Goal: Contribute content: Contribute content

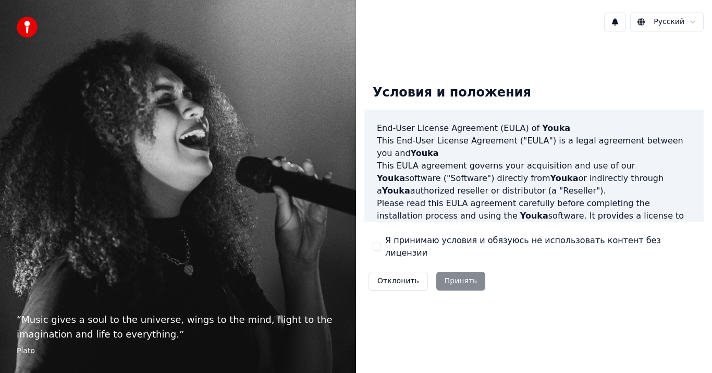
click at [451, 274] on div "Отклонить Принять" at bounding box center [427, 281] width 125 height 27
click at [463, 276] on div "Отклонить Принять" at bounding box center [427, 281] width 125 height 27
click at [440, 273] on div "Отклонить Принять" at bounding box center [427, 281] width 125 height 27
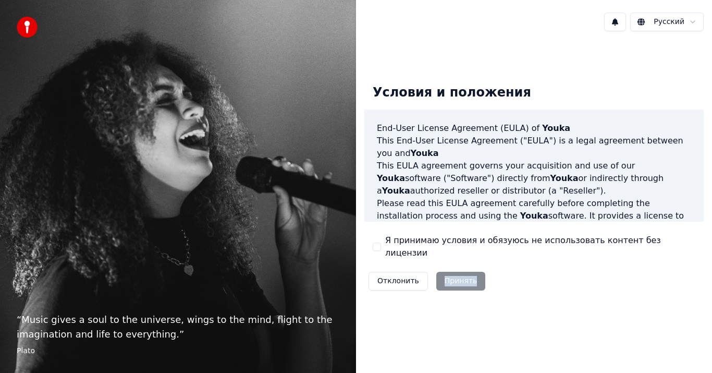
click at [440, 273] on div "Отклонить Принять" at bounding box center [427, 281] width 125 height 27
click at [706, 180] on div "Условия и положения End-User License Agreement (EULA) of Youka This End-User Li…" at bounding box center [534, 185] width 356 height 235
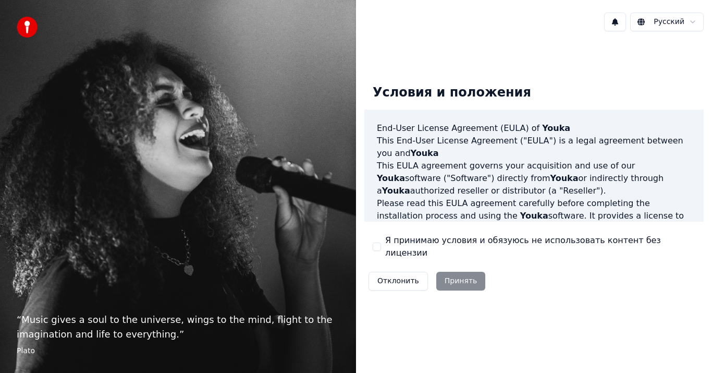
click at [451, 268] on div "Отклонить Принять" at bounding box center [427, 281] width 125 height 27
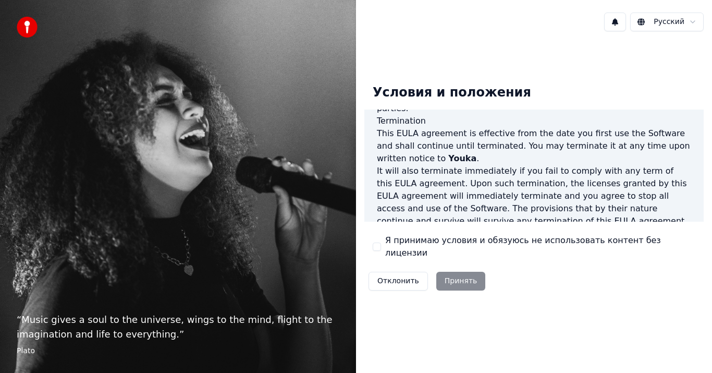
scroll to position [714, 0]
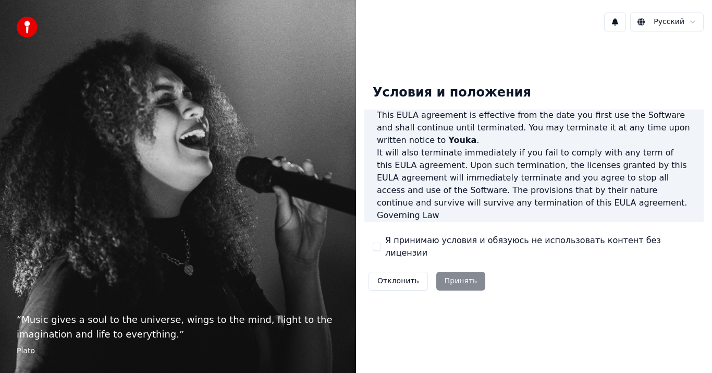
click at [380, 245] on button "Я принимаю условия и обязуюсь не использовать контент без лицензии" at bounding box center [377, 247] width 8 height 8
click at [461, 276] on button "Принять" at bounding box center [462, 281] width 50 height 19
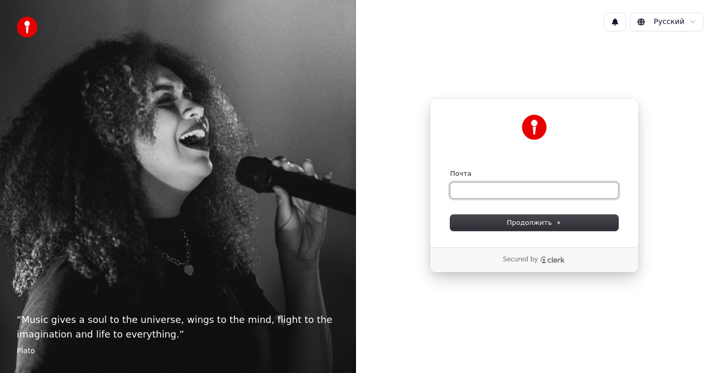
click at [522, 195] on input "Почта" at bounding box center [535, 191] width 168 height 16
type input "*"
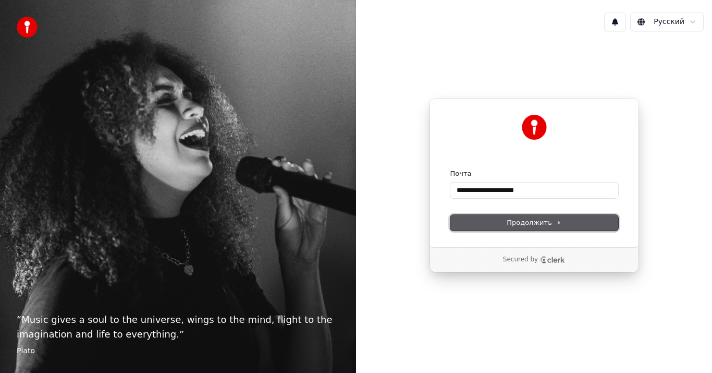
click at [531, 220] on span "Продолжить" at bounding box center [534, 222] width 55 height 9
type input "**********"
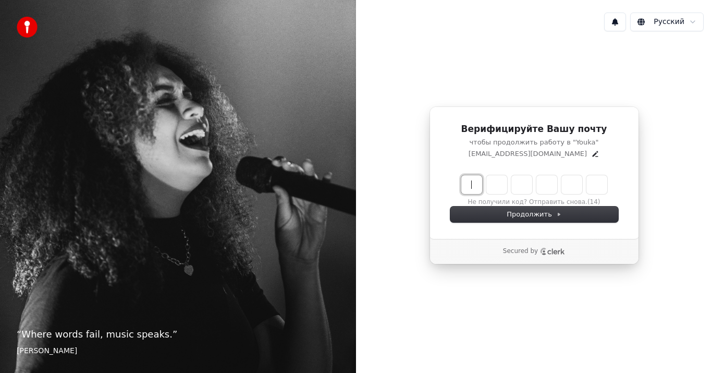
click at [477, 187] on input "Enter verification code" at bounding box center [545, 184] width 167 height 19
type input "******"
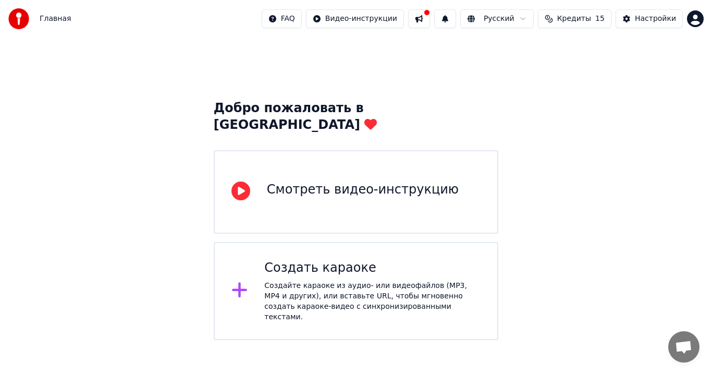
click at [238, 281] on icon at bounding box center [240, 290] width 17 height 19
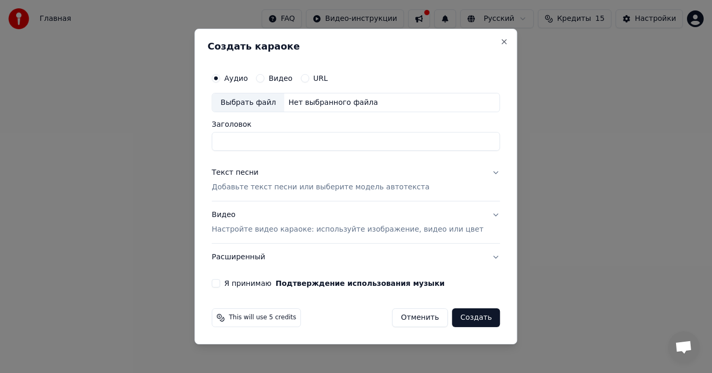
click at [267, 104] on div "Выбрать файл" at bounding box center [248, 102] width 72 height 19
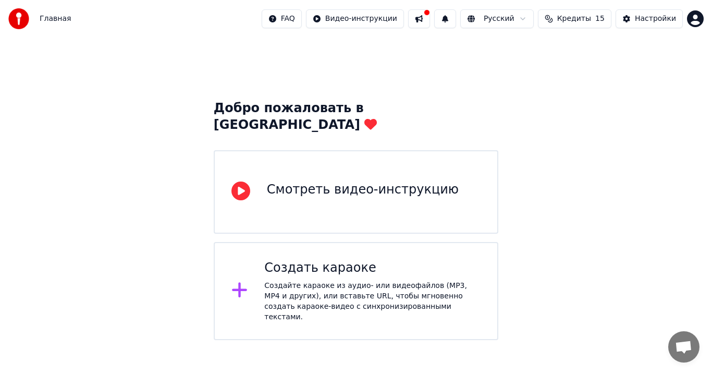
click at [239, 283] on icon at bounding box center [239, 290] width 15 height 15
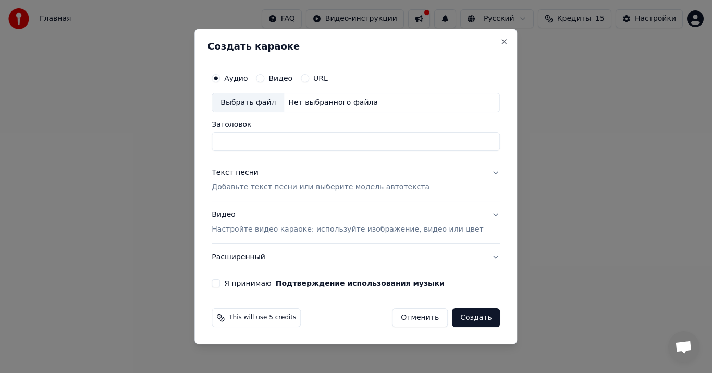
click at [269, 102] on div "Выбрать файл" at bounding box center [248, 102] width 72 height 19
type input "**********"
click at [253, 172] on div "Текст песни" at bounding box center [235, 173] width 47 height 10
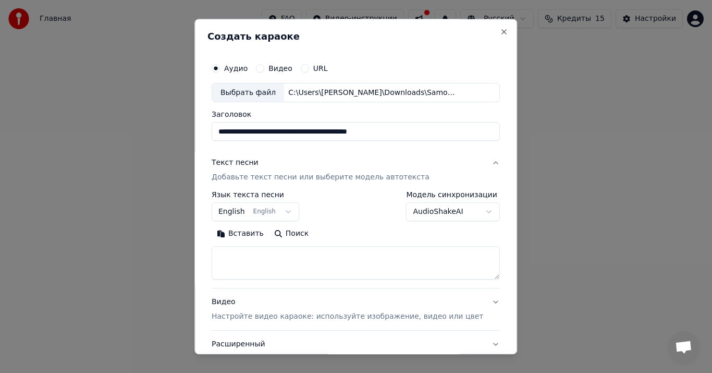
click at [265, 179] on p "Добавьте текст песни или выберите модель автотекста" at bounding box center [321, 178] width 218 height 10
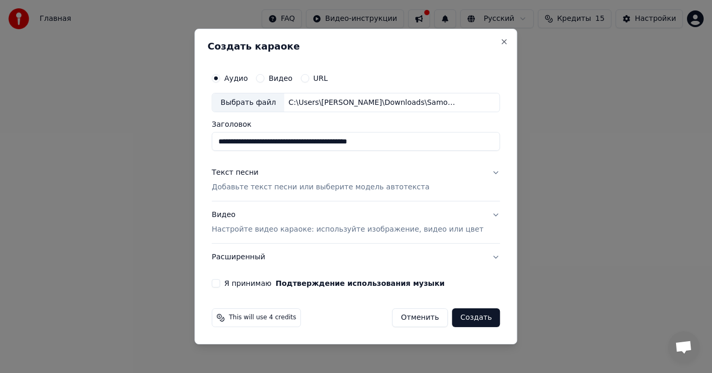
click at [265, 179] on div "Текст песни Добавьте текст песни или выберите модель автотекста" at bounding box center [321, 180] width 218 height 25
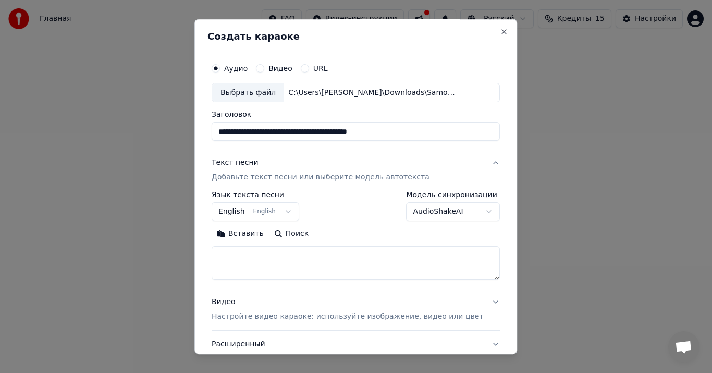
click at [250, 163] on div "Текст песни" at bounding box center [235, 163] width 47 height 10
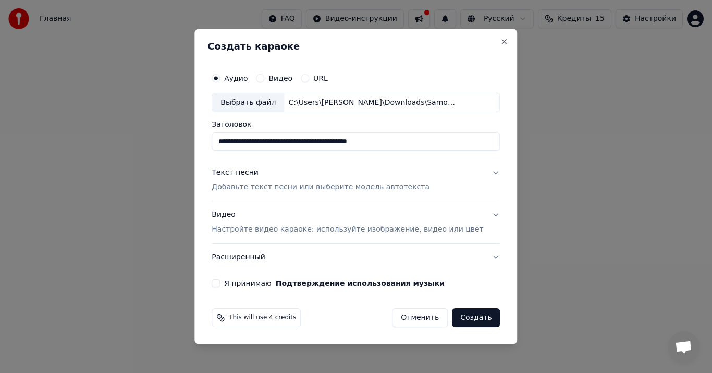
click at [250, 163] on button "Текст песни Добавьте текст песни или выберите модель автотекста" at bounding box center [356, 181] width 288 height 42
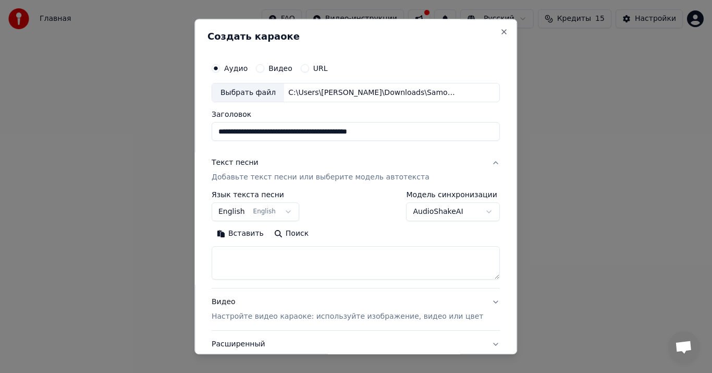
click at [262, 261] on textarea at bounding box center [356, 263] width 288 height 33
click at [249, 231] on button "Вставить" at bounding box center [240, 234] width 57 height 17
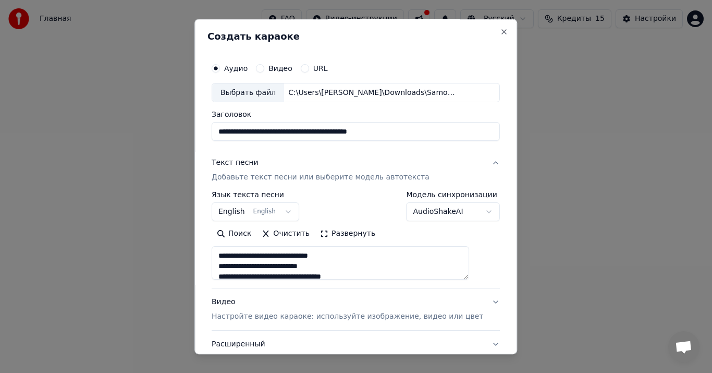
type textarea "**********"
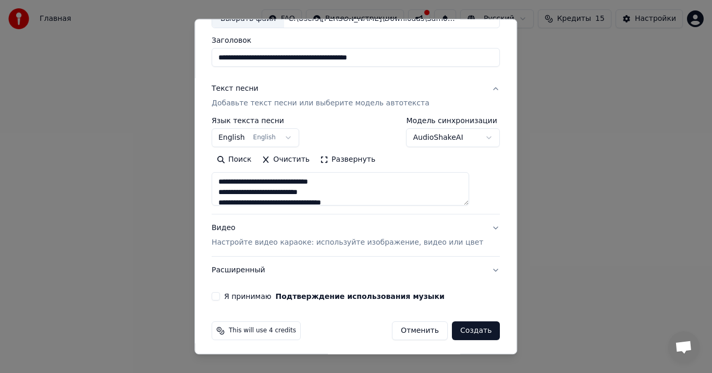
scroll to position [77, 0]
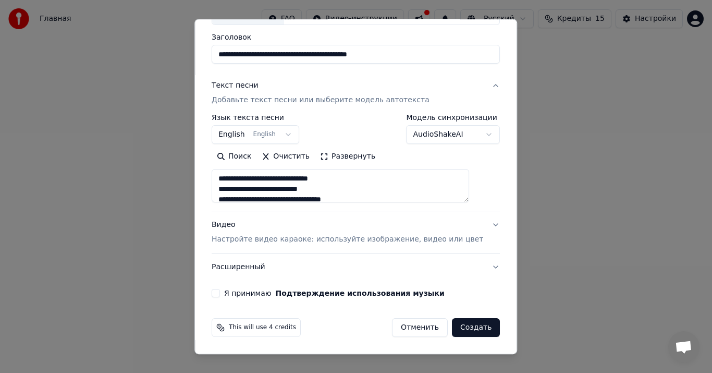
click at [283, 131] on button "English English" at bounding box center [256, 135] width 88 height 19
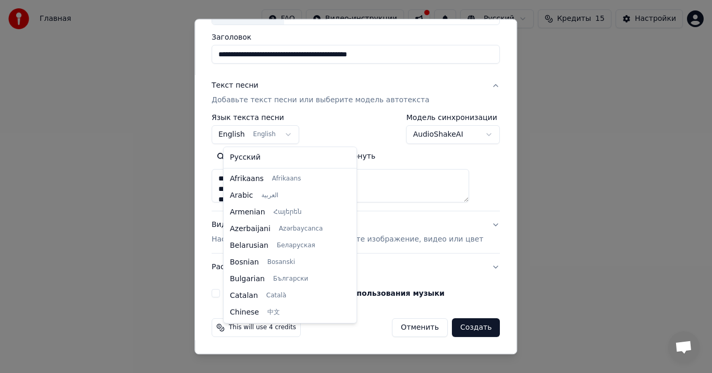
scroll to position [83, 0]
select select "**"
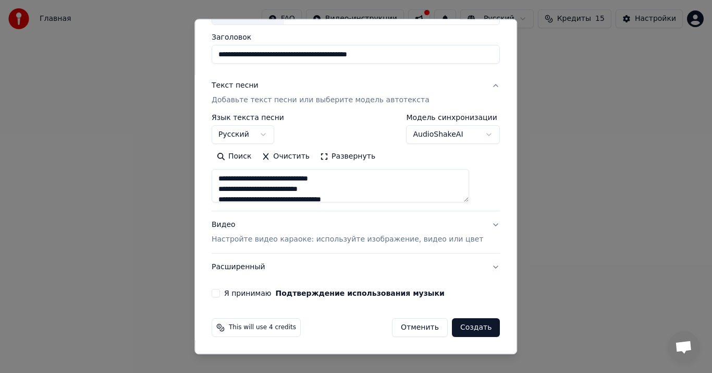
click at [220, 292] on button "Я принимаю Подтверждение использования музыки" at bounding box center [216, 293] width 8 height 8
click at [252, 237] on p "Настройте видео караоке: используйте изображение, видео или цвет" at bounding box center [348, 240] width 272 height 10
type textarea "**********"
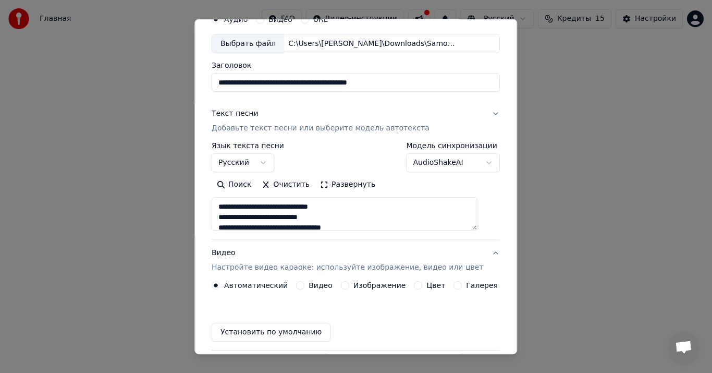
scroll to position [49, 0]
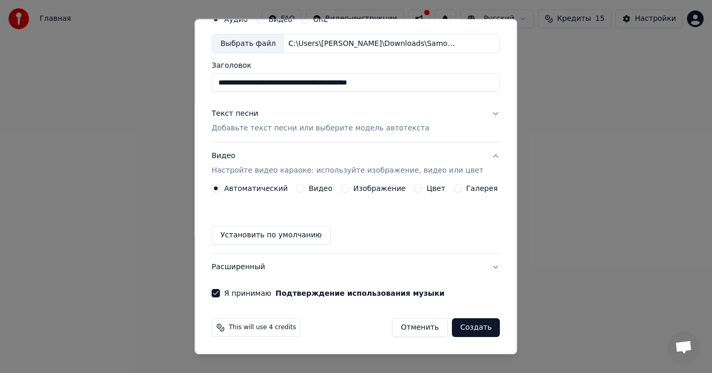
click at [268, 230] on button "Установить по умолчанию" at bounding box center [271, 235] width 119 height 19
click at [320, 129] on p "Добавьте текст песни или выберите модель автотекста" at bounding box center [321, 129] width 218 height 10
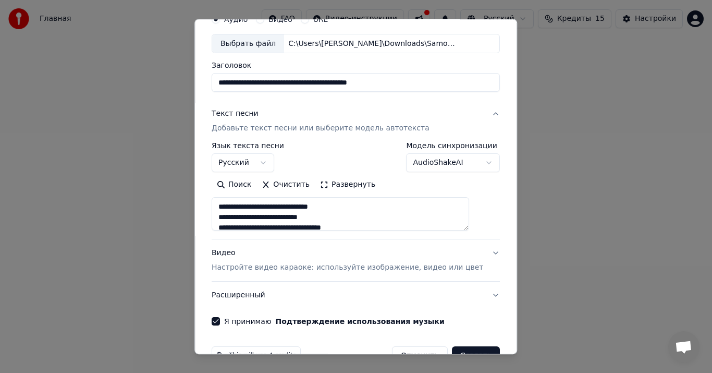
click at [320, 129] on p "Добавьте текст песни или выберите модель автотекста" at bounding box center [321, 129] width 218 height 10
type textarea "**********"
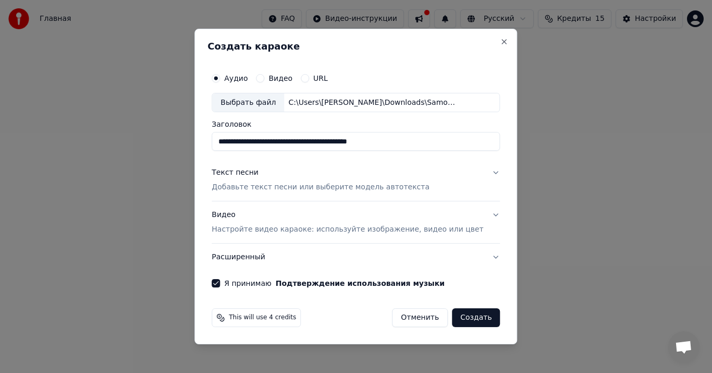
click at [266, 230] on p "Настройте видео караоке: используйте изображение, видео или цвет" at bounding box center [348, 229] width 272 height 10
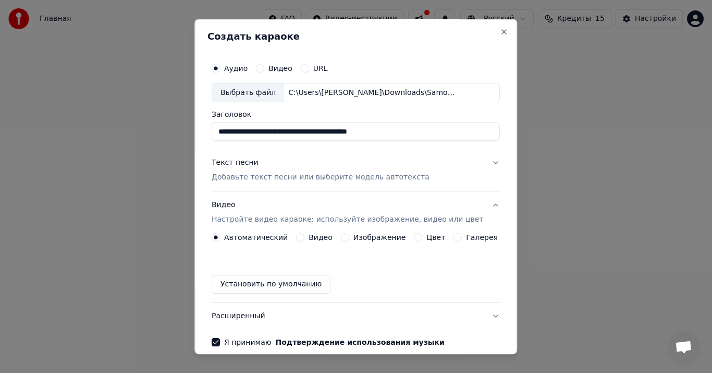
click at [382, 235] on label "Изображение" at bounding box center [380, 237] width 53 height 7
click at [349, 235] on button "Изображение" at bounding box center [345, 238] width 8 height 8
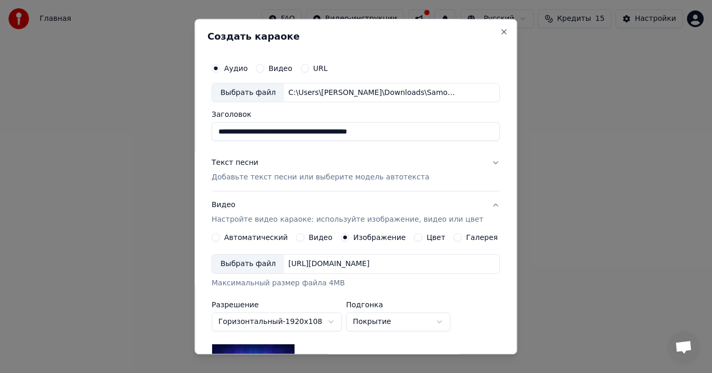
click at [267, 261] on div "Выбрать файл" at bounding box center [248, 264] width 72 height 19
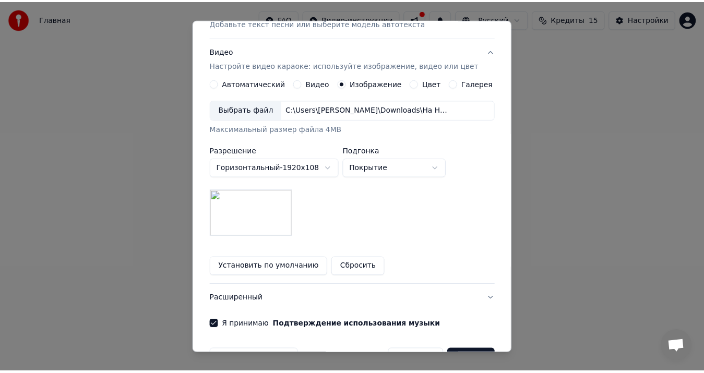
scroll to position [186, 0]
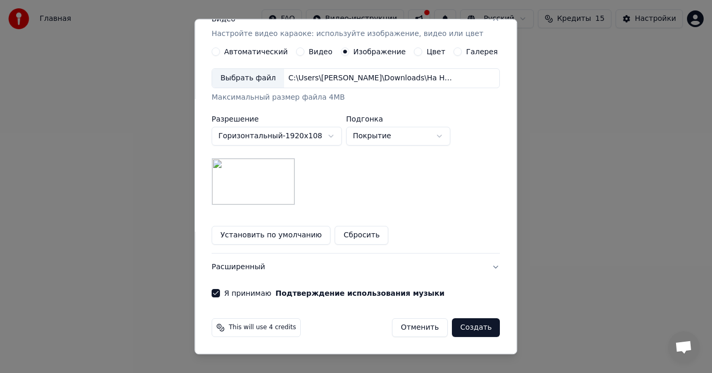
click at [470, 331] on button "Создать" at bounding box center [476, 328] width 48 height 19
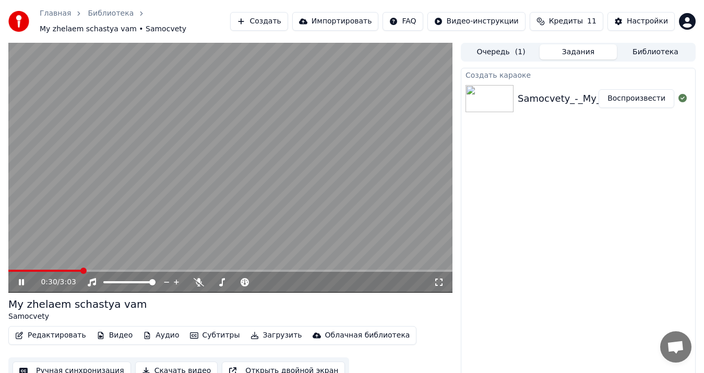
click at [260, 166] on video at bounding box center [230, 168] width 444 height 250
click at [624, 98] on button "Воспроизвести" at bounding box center [636, 98] width 76 height 19
click at [23, 282] on icon at bounding box center [21, 282] width 5 height 6
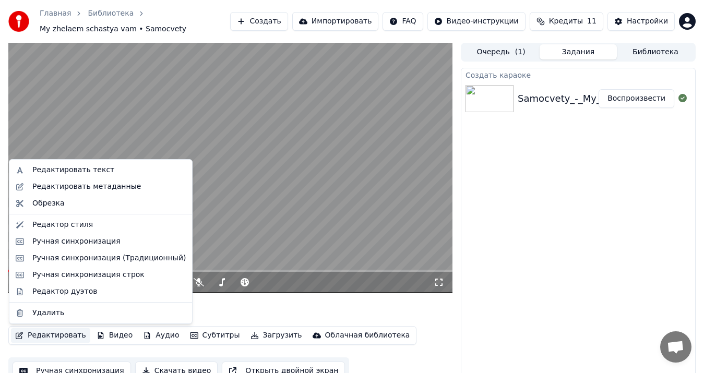
click at [59, 333] on button "Редактировать" at bounding box center [50, 335] width 79 height 15
click at [86, 173] on div "Редактировать текст" at bounding box center [73, 170] width 82 height 10
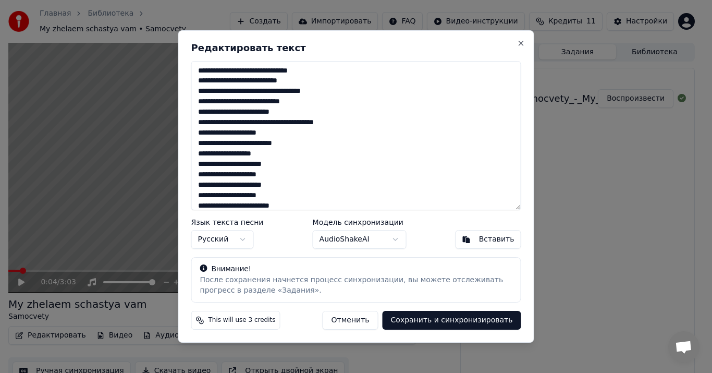
click at [350, 238] on body "Главная Библиотека My zhelaem schastya vam • Samocvety Создать Импортировать FA…" at bounding box center [352, 186] width 704 height 373
click at [433, 315] on button "Сохранить и синхронизировать" at bounding box center [452, 320] width 139 height 19
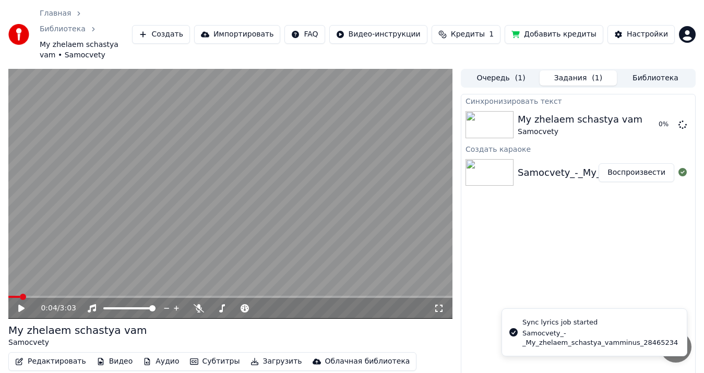
click at [19, 305] on icon at bounding box center [21, 308] width 6 height 7
click at [8, 294] on span at bounding box center [11, 297] width 6 height 6
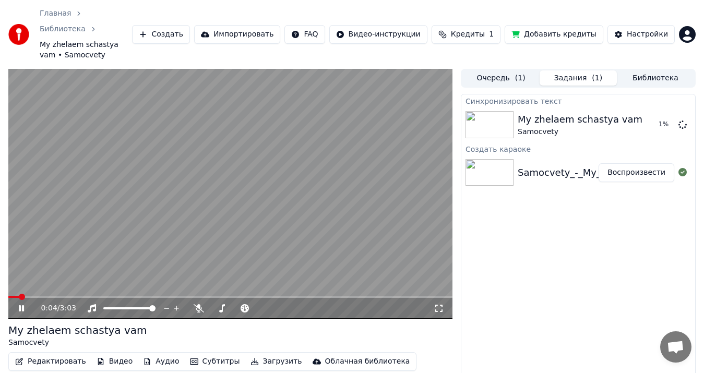
click at [113, 354] on button "Видео" at bounding box center [114, 361] width 45 height 15
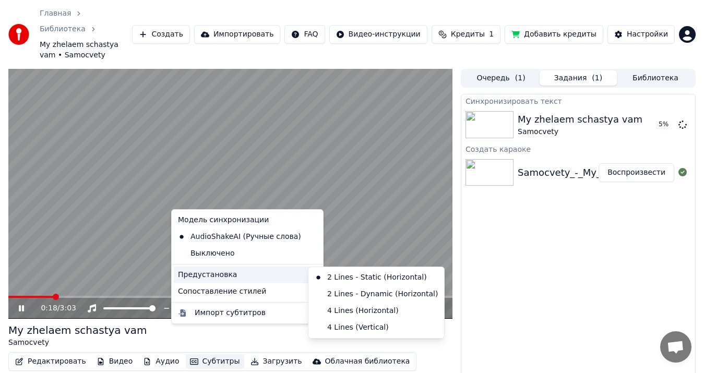
click at [267, 274] on div "Предустановка" at bounding box center [247, 275] width 147 height 17
click at [347, 282] on div "2 Lines - Static (Horizontal)" at bounding box center [375, 277] width 131 height 17
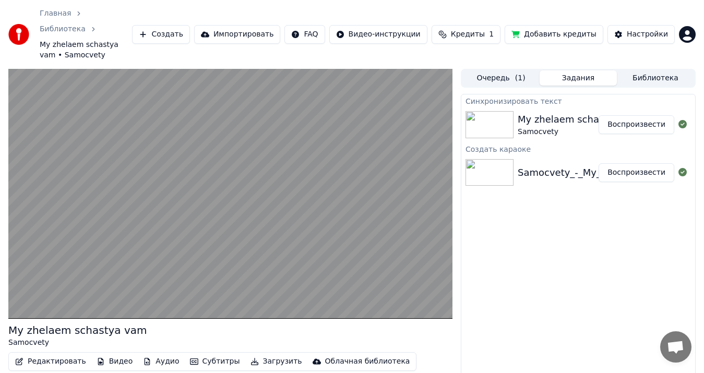
click at [157, 354] on button "Аудио" at bounding box center [161, 361] width 44 height 15
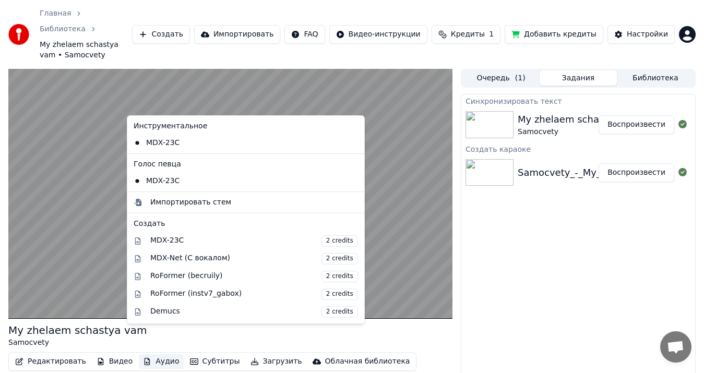
click at [118, 328] on body "Главная Библиотека My zhelaem schastya vam • Samocvety Создать Импортировать FA…" at bounding box center [352, 186] width 704 height 373
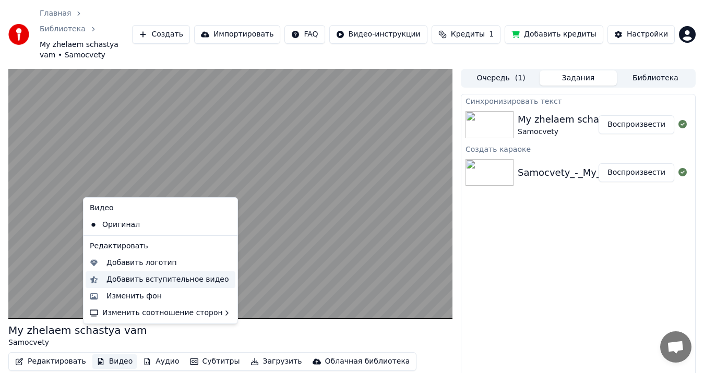
click at [177, 280] on div "Добавить вступительное видео" at bounding box center [167, 279] width 123 height 10
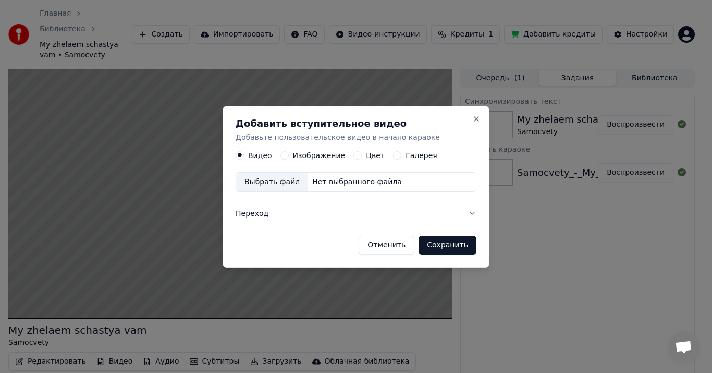
click at [325, 161] on div "Видео Изображение Цвет Галерея Выбрать файл Нет выбранного файла" at bounding box center [356, 171] width 241 height 41
click at [320, 180] on div "Нет выбранного файла" at bounding box center [357, 182] width 98 height 10
click at [480, 125] on div "Добавить вступительное видео Добавьте пользовательское видео в начало караоке В…" at bounding box center [356, 187] width 267 height 162
click at [478, 119] on button "Close" at bounding box center [477, 119] width 8 height 8
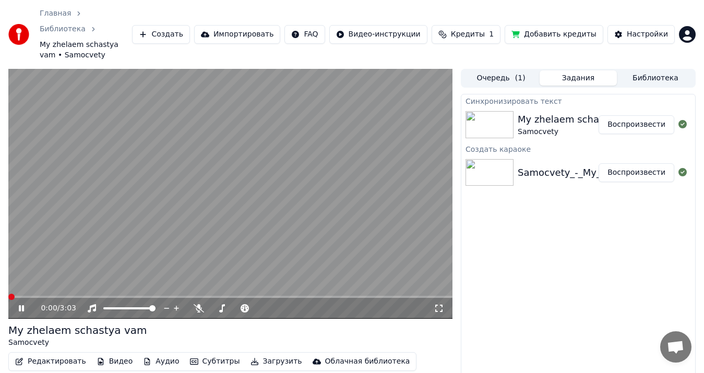
click at [8, 294] on span at bounding box center [11, 297] width 6 height 6
click at [18, 304] on icon at bounding box center [29, 308] width 24 height 8
click at [53, 354] on button "Редактировать" at bounding box center [50, 361] width 79 height 15
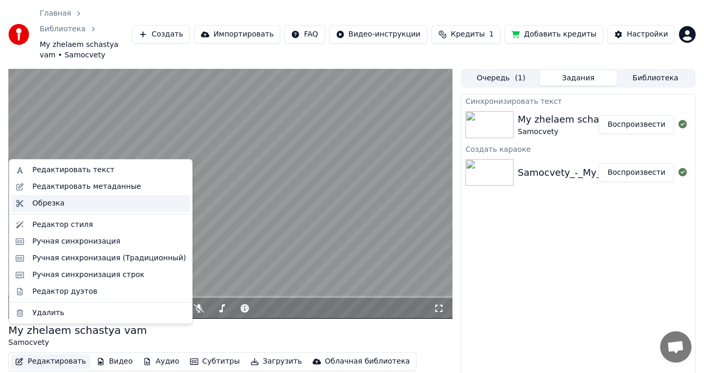
click at [79, 202] on div "Обрезка" at bounding box center [108, 203] width 153 height 10
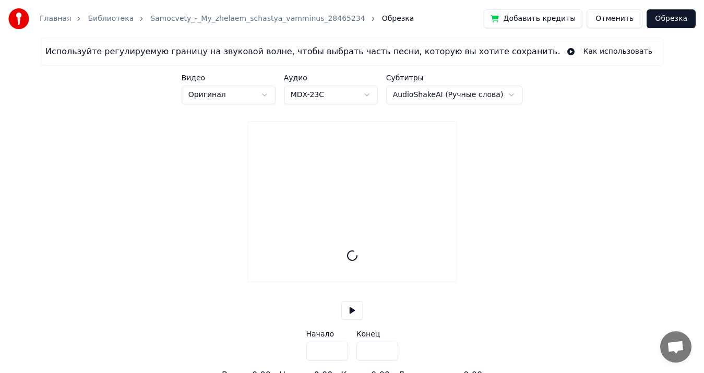
click at [352, 320] on button at bounding box center [352, 310] width 22 height 19
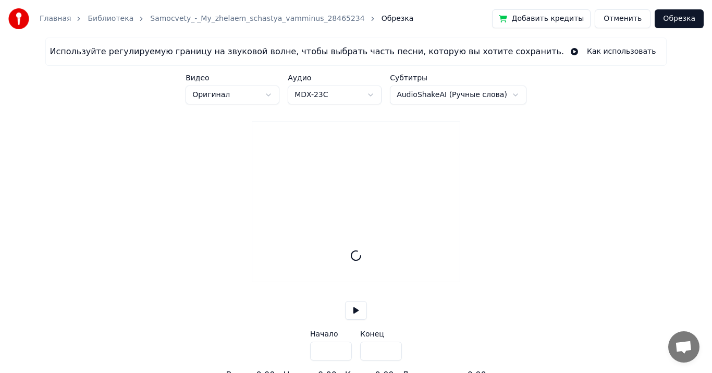
click at [335, 95] on html "Главная Библиотека Samocvety_-_My_zhelaem_schastya_vamminus_28465234 Обрезка До…" at bounding box center [356, 190] width 712 height 381
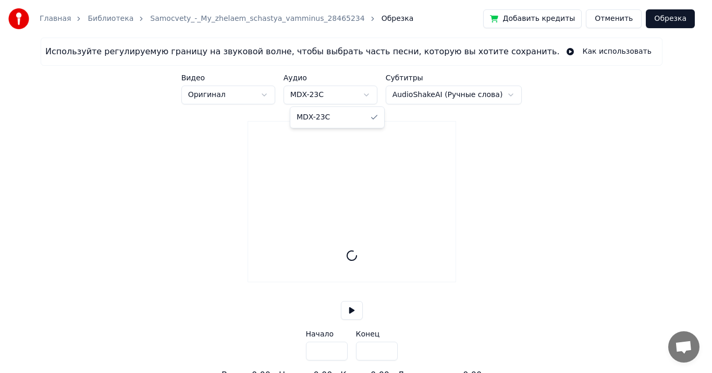
click at [335, 95] on html "Главная Библиотека Samocvety_-_My_zhelaem_schastya_vamminus_28465234 Обрезка До…" at bounding box center [356, 190] width 712 height 381
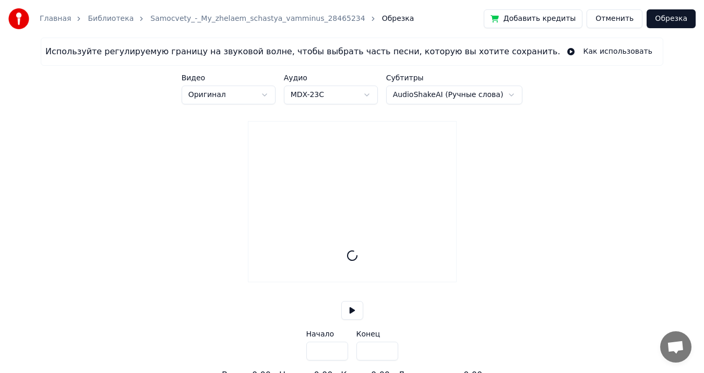
click at [466, 95] on html "Главная Библиотека Samocvety_-_My_zhelaem_schastya_vamminus_28465234 Обрезка До…" at bounding box center [352, 190] width 704 height 381
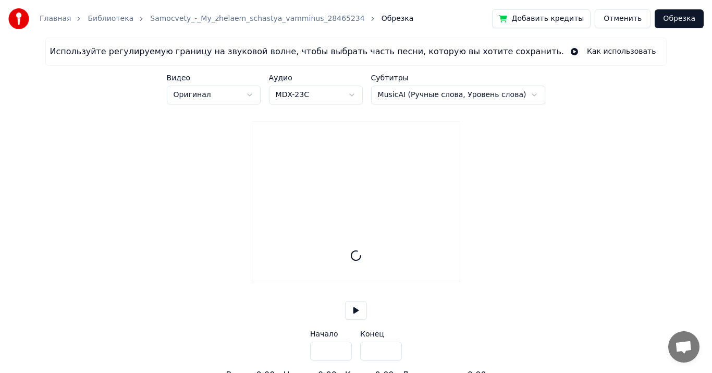
click at [236, 92] on html "Главная Библиотека Samocvety_-_My_zhelaem_schastya_vamminus_28465234 Обрезка До…" at bounding box center [356, 190] width 712 height 381
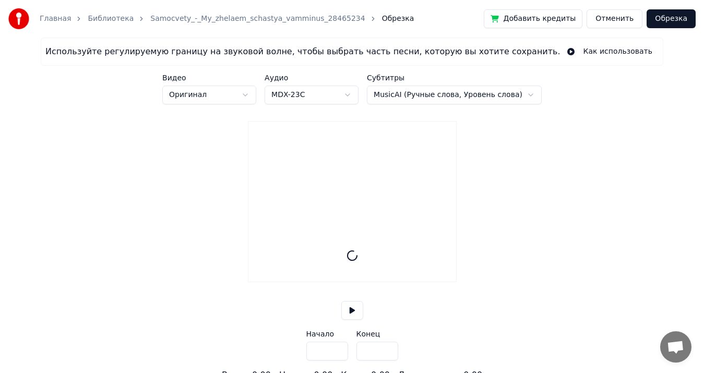
click at [314, 97] on html "Главная Библиотека Samocvety_-_My_zhelaem_schastya_vamminus_28465234 Обрезка До…" at bounding box center [352, 190] width 704 height 381
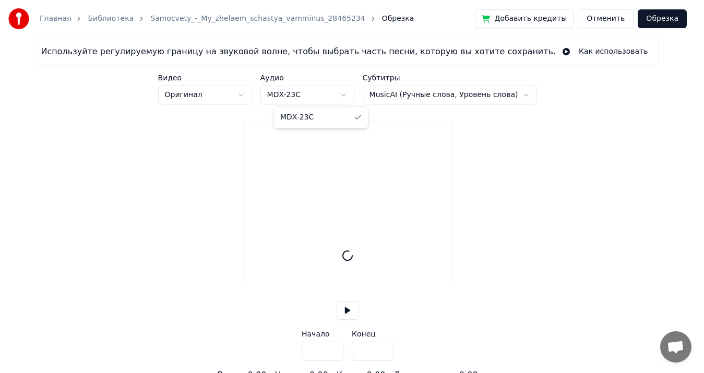
click at [314, 97] on html "Главная Библиотека Samocvety_-_My_zhelaem_schastya_vamminus_28465234 Обрезка До…" at bounding box center [352, 190] width 704 height 381
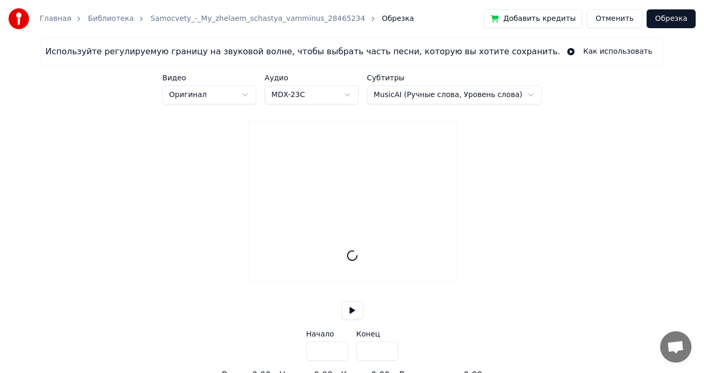
type input "*****"
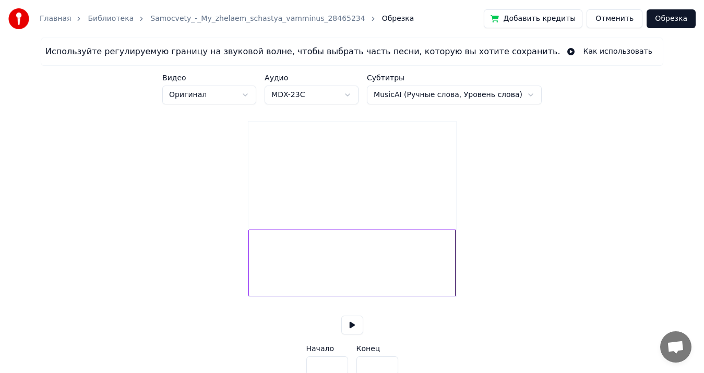
click at [354, 334] on button at bounding box center [352, 325] width 22 height 19
click at [321, 352] on label "Начало" at bounding box center [327, 348] width 42 height 7
click at [488, 297] on div "Используйте регулируемую границу на звуковой волне, чтобы выбрать часть песни, …" at bounding box center [352, 217] width 704 height 358
click at [266, 285] on div at bounding box center [352, 262] width 208 height 67
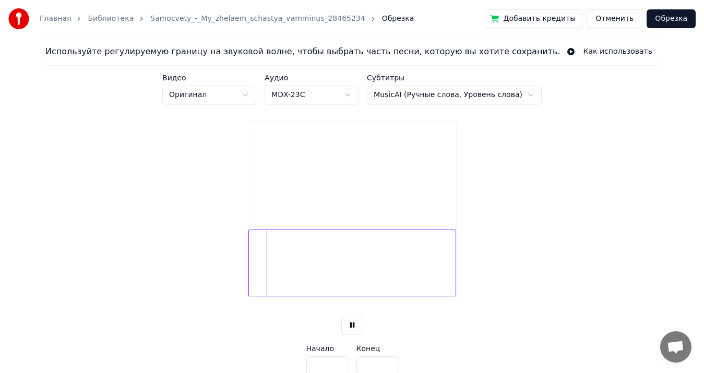
click at [350, 216] on video at bounding box center [352, 174] width 208 height 104
click at [542, 177] on div "Используйте регулируемую границу на звуковой волне, чтобы выбрать часть песни, …" at bounding box center [352, 217] width 704 height 358
click at [668, 17] on button "Обрезка" at bounding box center [670, 18] width 49 height 19
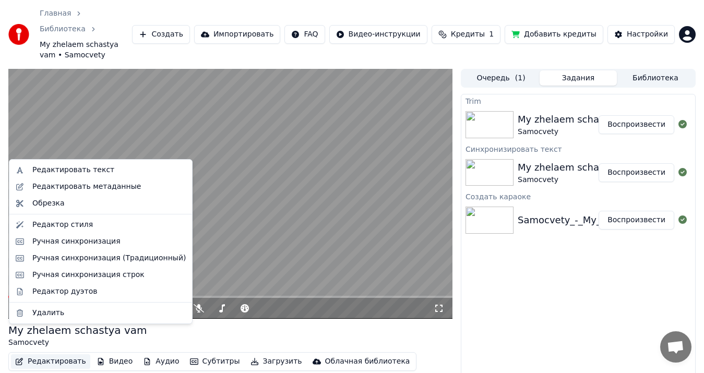
click at [65, 354] on button "Редактировать" at bounding box center [50, 361] width 79 height 15
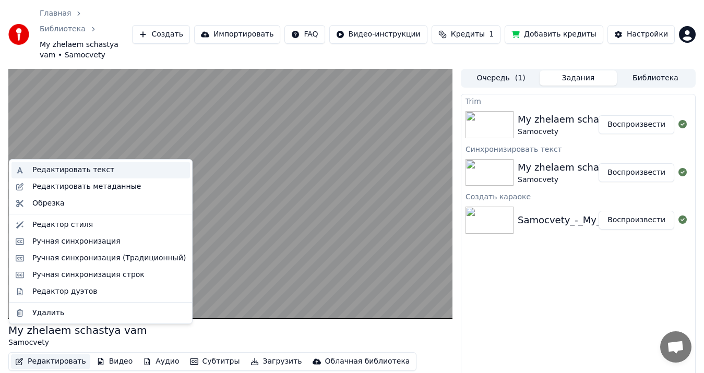
click at [72, 169] on div "Редактировать текст" at bounding box center [73, 170] width 82 height 10
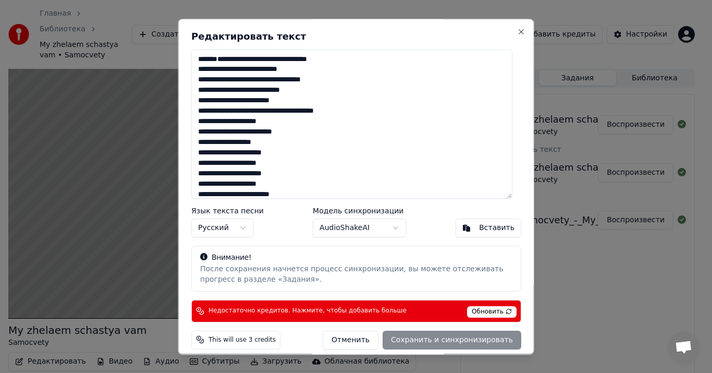
click at [440, 343] on div "Отменить Сохранить и синхронизировать" at bounding box center [422, 340] width 199 height 19
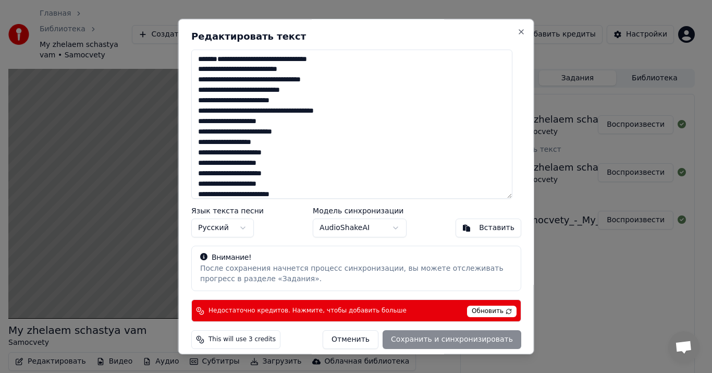
click at [470, 228] on button "Вставить" at bounding box center [489, 228] width 66 height 19
click at [517, 29] on button "Close" at bounding box center [521, 32] width 8 height 8
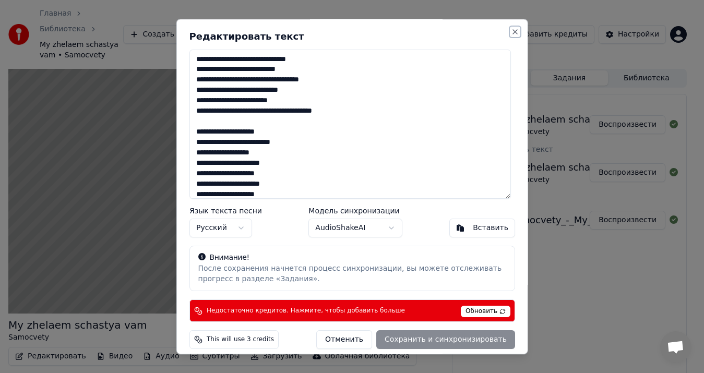
type textarea "**********"
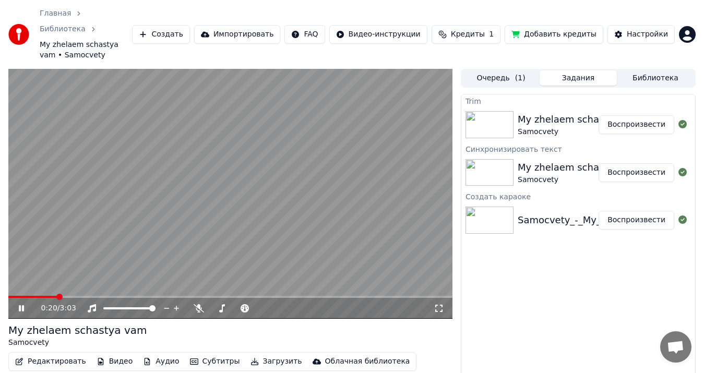
click at [19, 305] on icon at bounding box center [21, 308] width 5 height 6
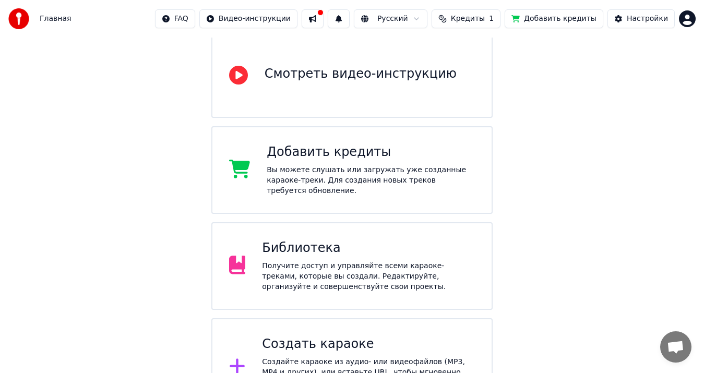
scroll to position [128, 0]
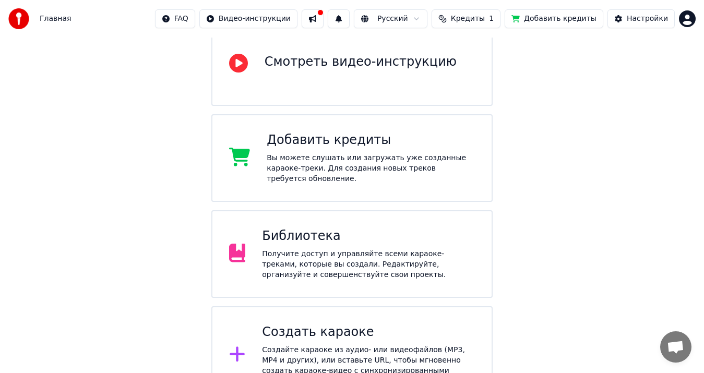
click at [234, 347] on icon at bounding box center [236, 354] width 15 height 15
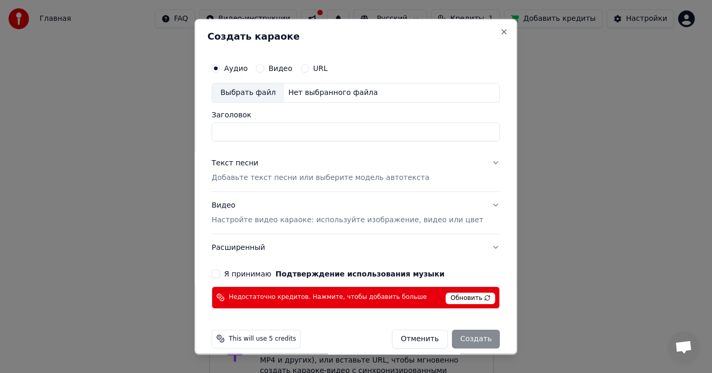
click at [464, 296] on span "Обновить" at bounding box center [471, 298] width 50 height 11
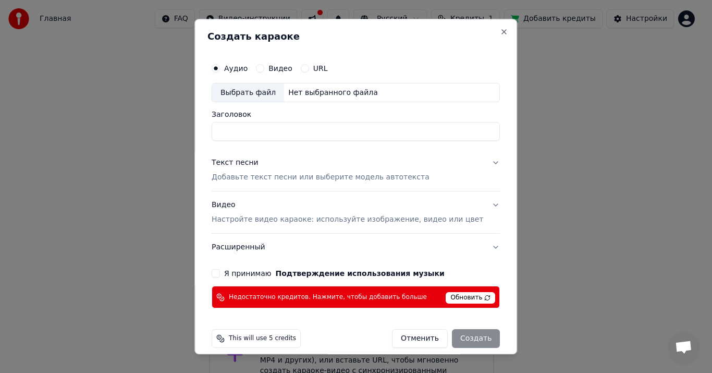
click at [464, 296] on span "Обновить" at bounding box center [471, 298] width 50 height 11
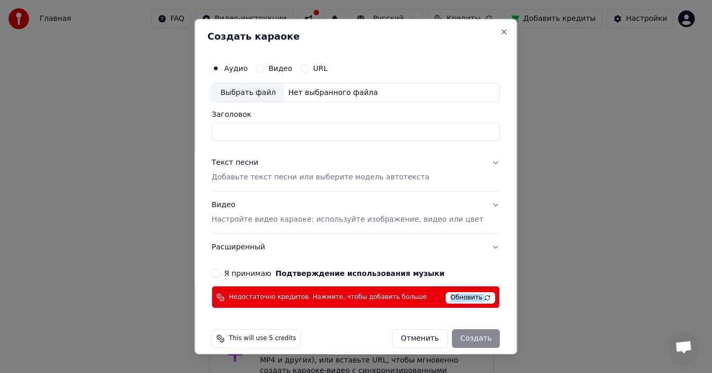
click at [464, 296] on span "Обновить" at bounding box center [471, 298] width 50 height 11
click at [501, 28] on button "Close" at bounding box center [505, 32] width 8 height 8
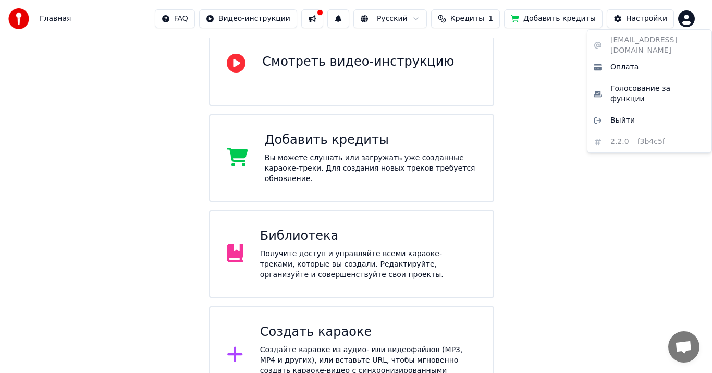
click at [689, 22] on html "Главная FAQ Видео-инструкции Русский Кредиты 1 Добавить кредиты Настройки Добро…" at bounding box center [356, 138] width 712 height 532
click at [621, 115] on span "Выйти" at bounding box center [623, 120] width 25 height 10
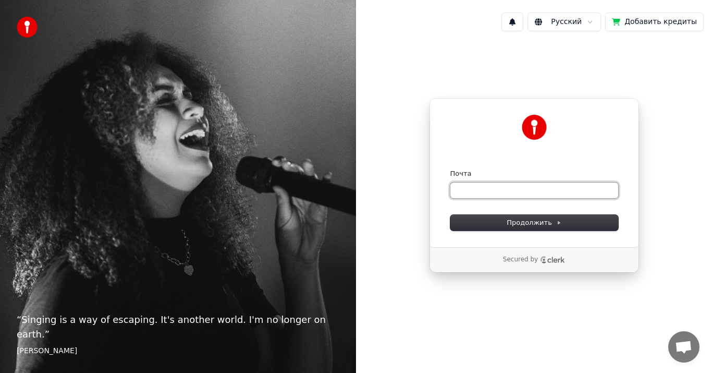
click at [536, 188] on input "Почта" at bounding box center [535, 191] width 168 height 16
type input "*"
click at [536, 188] on input "*******" at bounding box center [535, 191] width 168 height 16
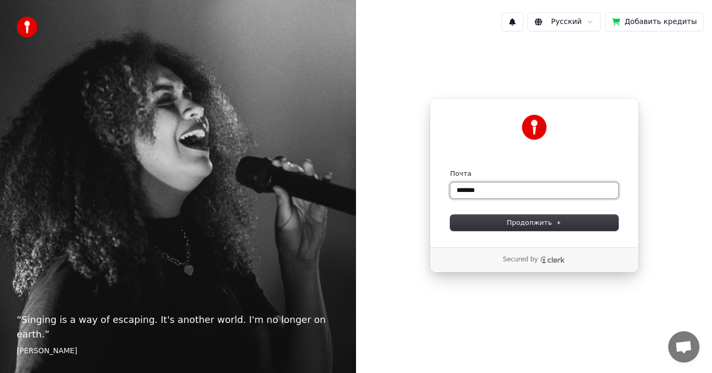
click at [536, 188] on input "*******" at bounding box center [535, 191] width 168 height 16
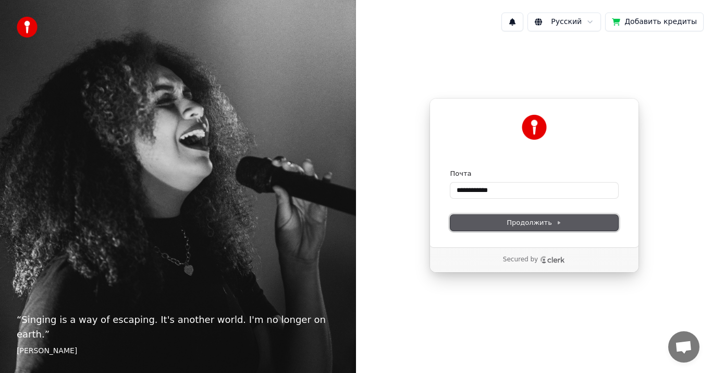
click at [550, 224] on span "Продолжить" at bounding box center [534, 222] width 55 height 9
type input "**********"
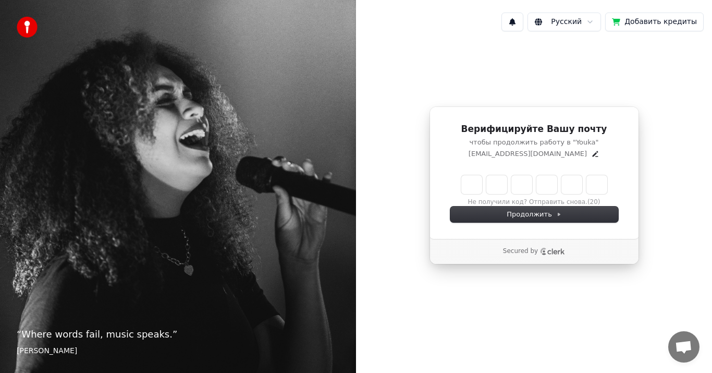
click at [478, 182] on input "Enter verification code" at bounding box center [535, 184] width 146 height 19
type input "******"
